Goal: Information Seeking & Learning: Understand process/instructions

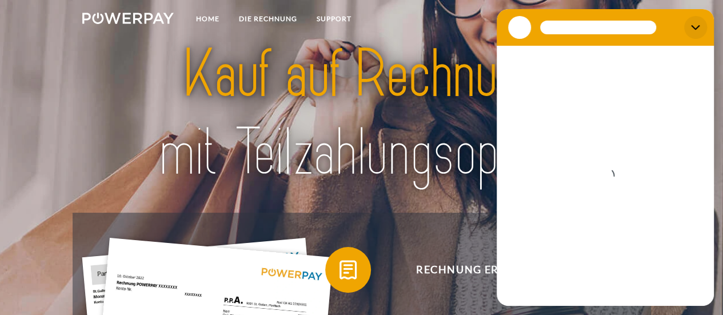
click at [699, 23] on icon "Schließen" at bounding box center [695, 27] width 9 height 9
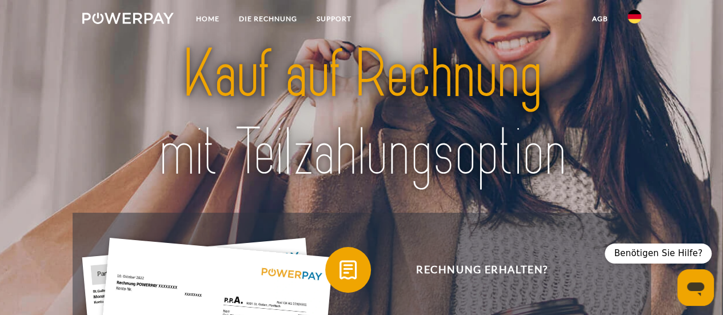
click at [638, 21] on img at bounding box center [635, 17] width 14 height 14
click at [636, 57] on img at bounding box center [635, 54] width 14 height 14
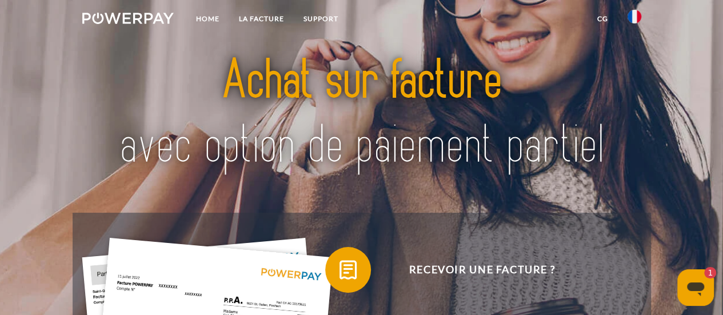
click at [634, 21] on img at bounding box center [635, 17] width 14 height 14
click at [668, 26] on nav "Home LA FACTURE Support CG" at bounding box center [361, 20] width 723 height 41
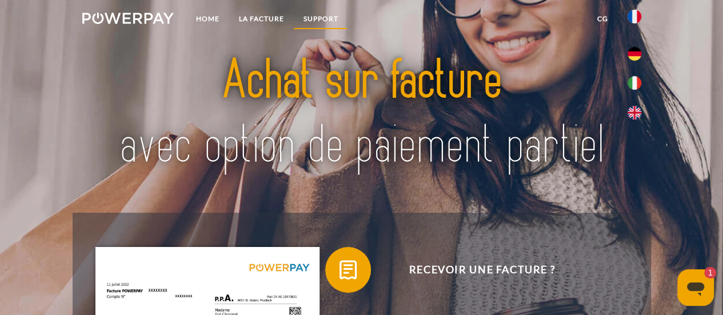
click at [305, 23] on link "Support" at bounding box center [320, 19] width 54 height 21
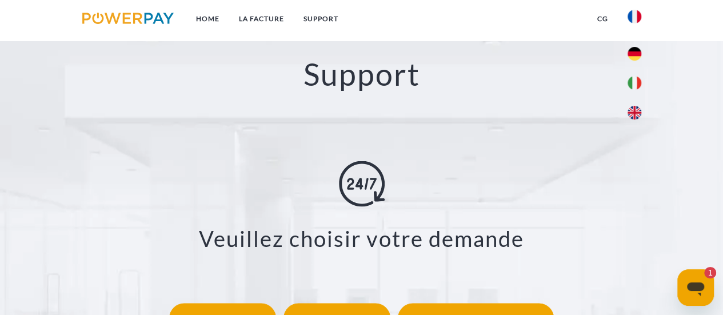
scroll to position [1984, 0]
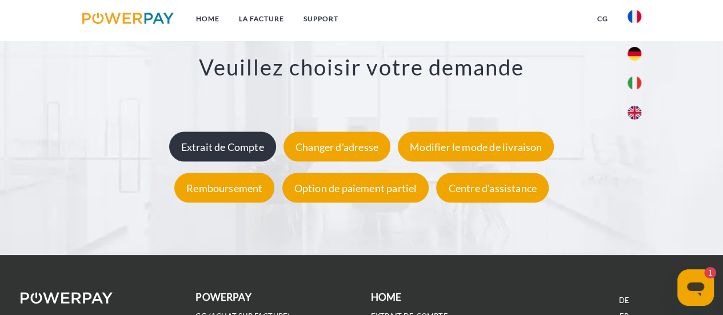
click at [217, 159] on div "Extrait de Compte" at bounding box center [222, 147] width 107 height 30
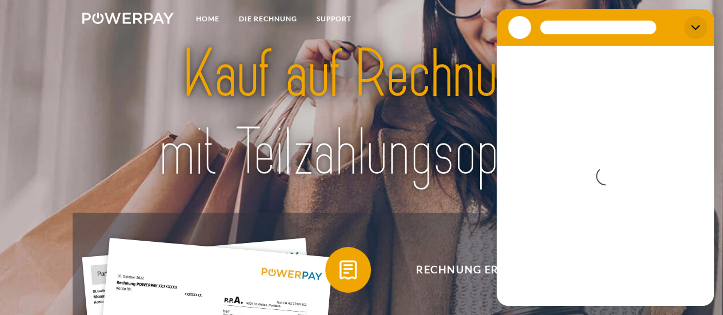
click at [697, 30] on icon "Schließen" at bounding box center [695, 27] width 9 height 9
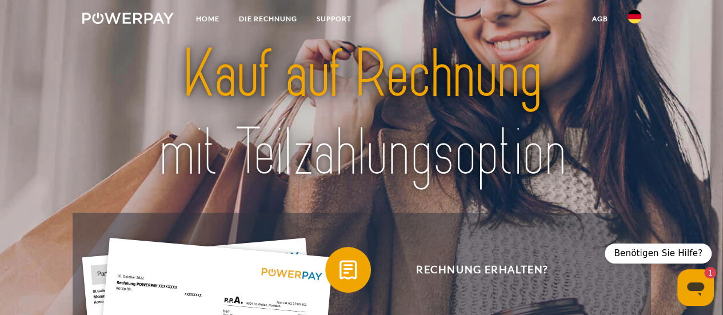
click at [635, 15] on img at bounding box center [635, 17] width 14 height 14
click at [633, 51] on img at bounding box center [635, 54] width 14 height 14
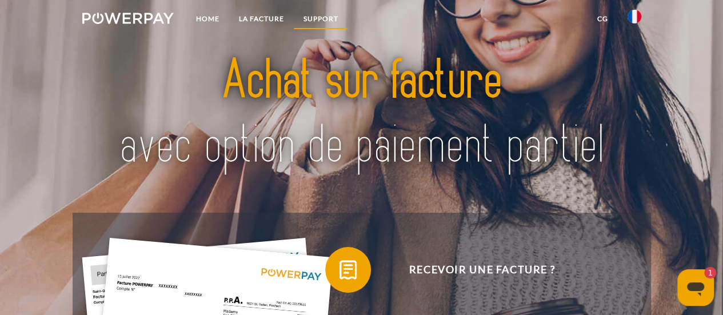
click at [330, 16] on link "Support" at bounding box center [320, 19] width 54 height 21
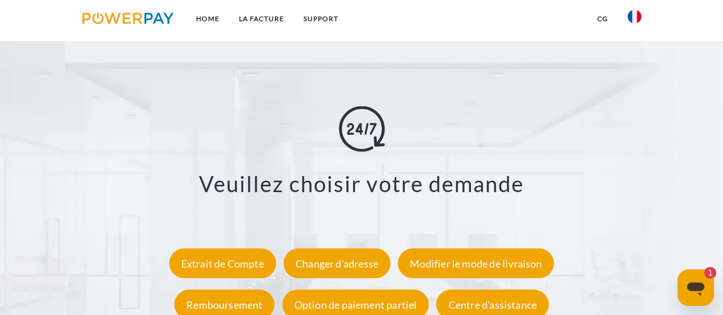
scroll to position [1984, 0]
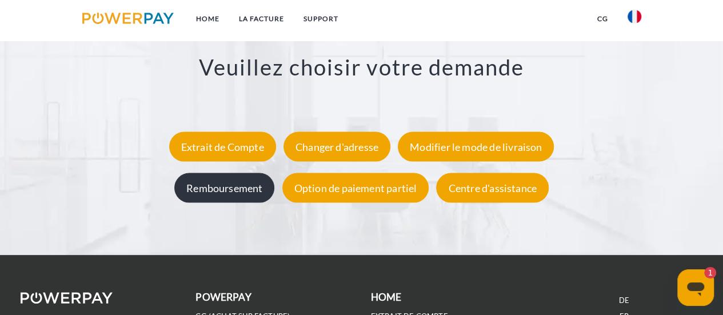
click at [250, 193] on div "Remboursement" at bounding box center [224, 188] width 100 height 30
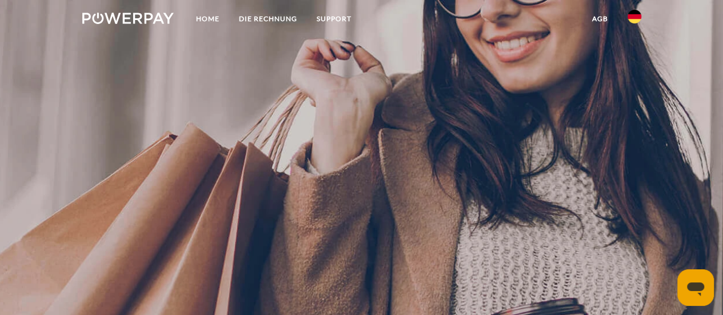
click at [636, 17] on img at bounding box center [635, 17] width 14 height 14
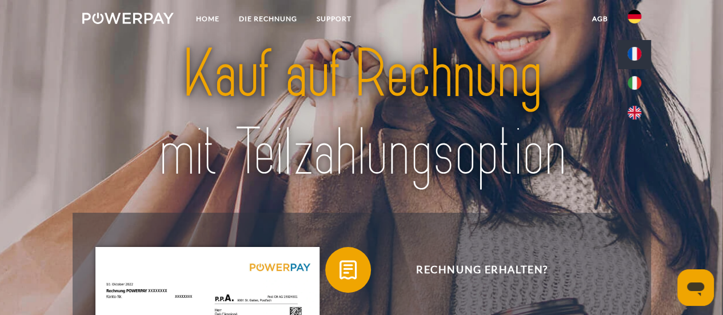
click at [628, 58] on img at bounding box center [635, 54] width 14 height 14
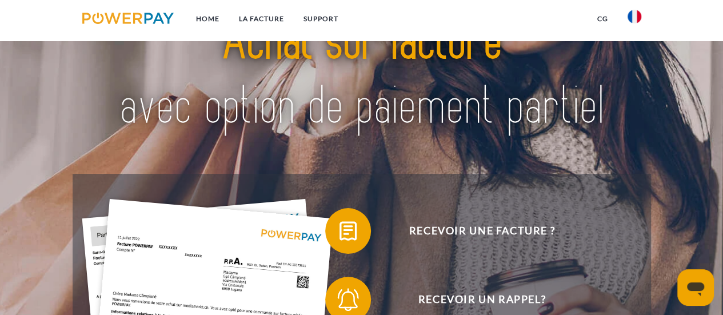
scroll to position [57, 0]
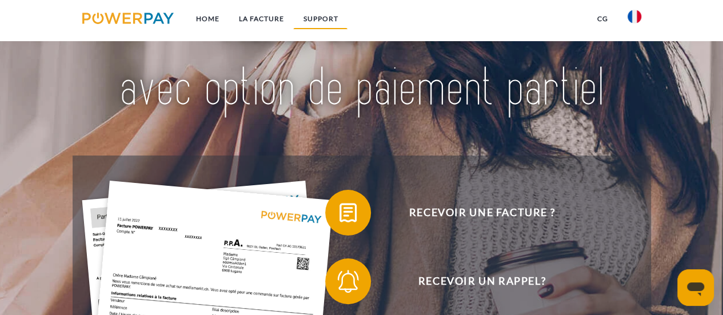
click at [310, 20] on link "Support" at bounding box center [320, 19] width 54 height 21
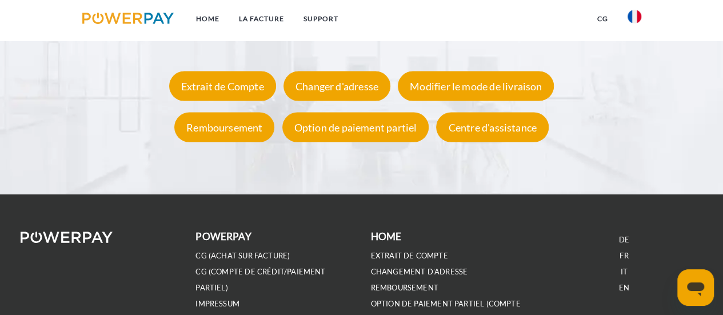
scroll to position [2098, 0]
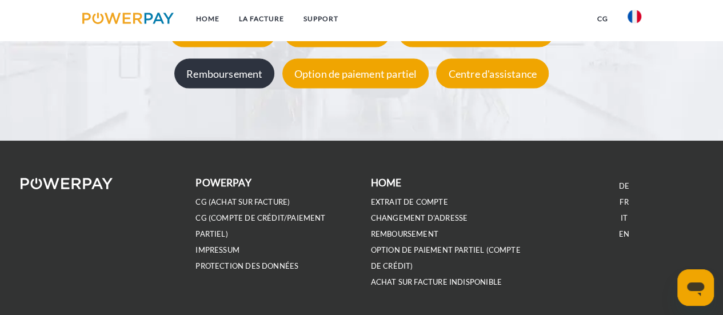
click at [224, 71] on div "Remboursement" at bounding box center [224, 74] width 100 height 30
